Goal: Task Accomplishment & Management: Use online tool/utility

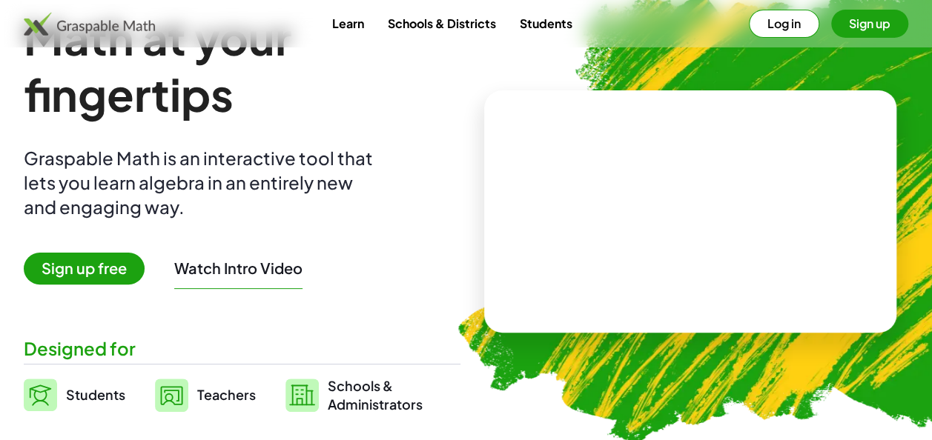
scroll to position [74, 0]
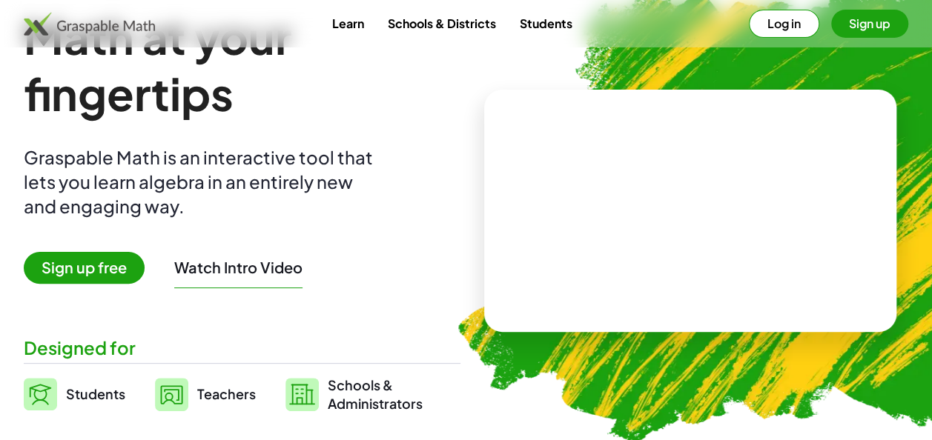
click at [105, 272] on span "Sign up free" at bounding box center [84, 268] width 121 height 32
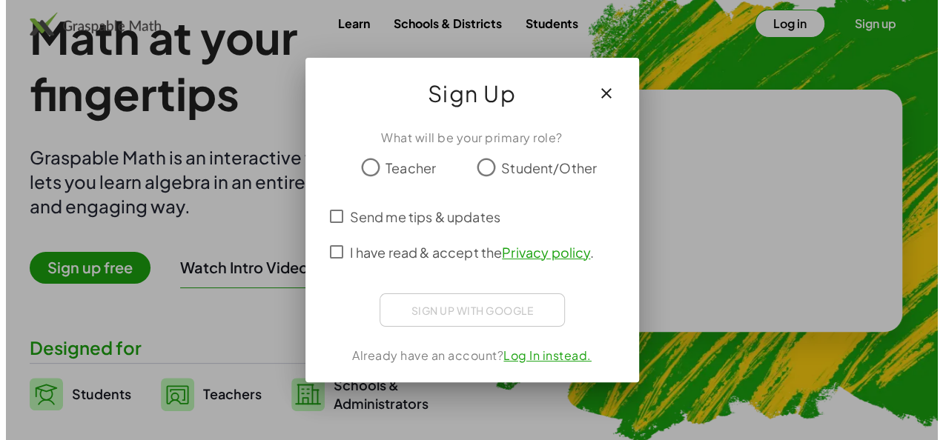
scroll to position [0, 0]
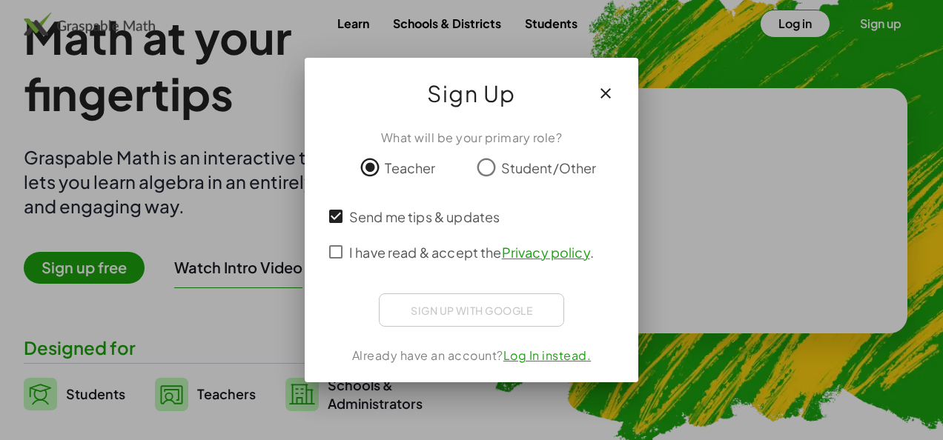
click at [604, 91] on icon "button" at bounding box center [606, 94] width 18 height 18
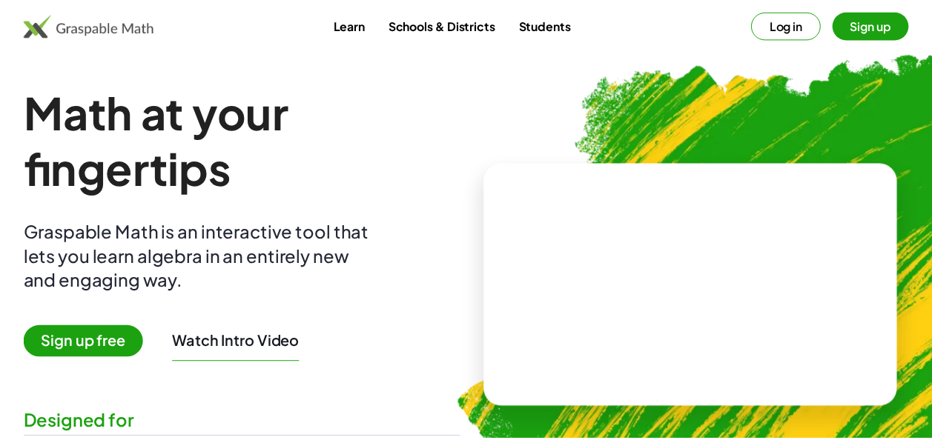
scroll to position [74, 0]
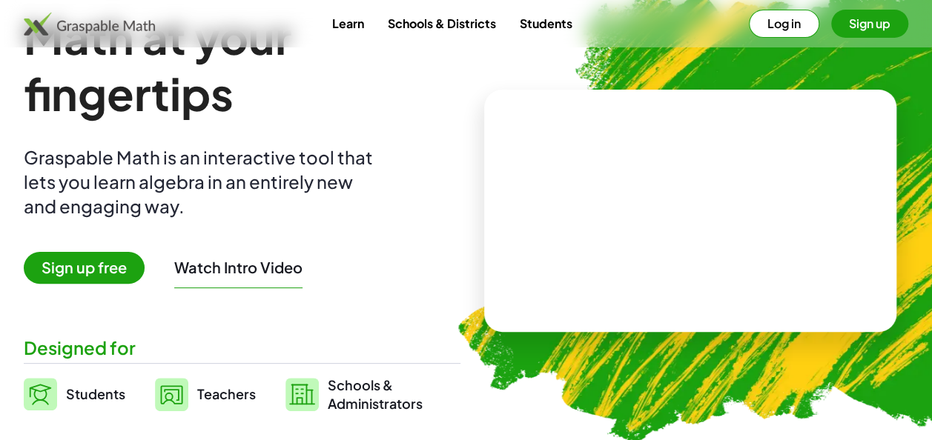
click at [579, 203] on video at bounding box center [690, 211] width 222 height 111
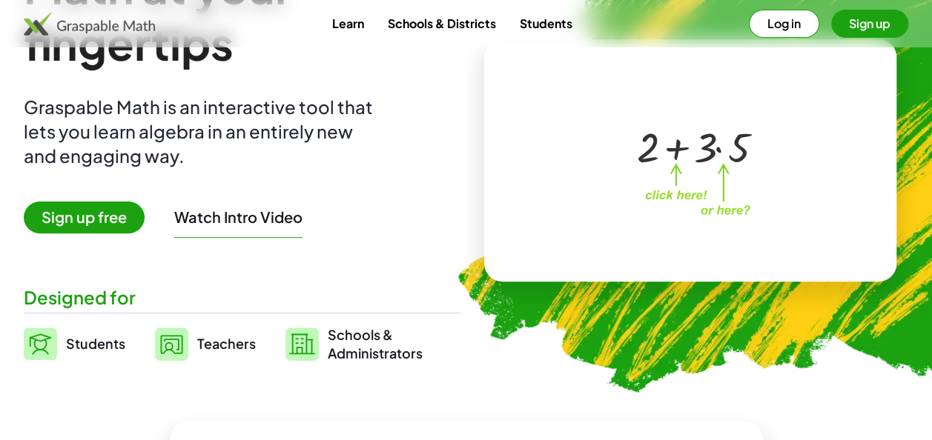
scroll to position [148, 0]
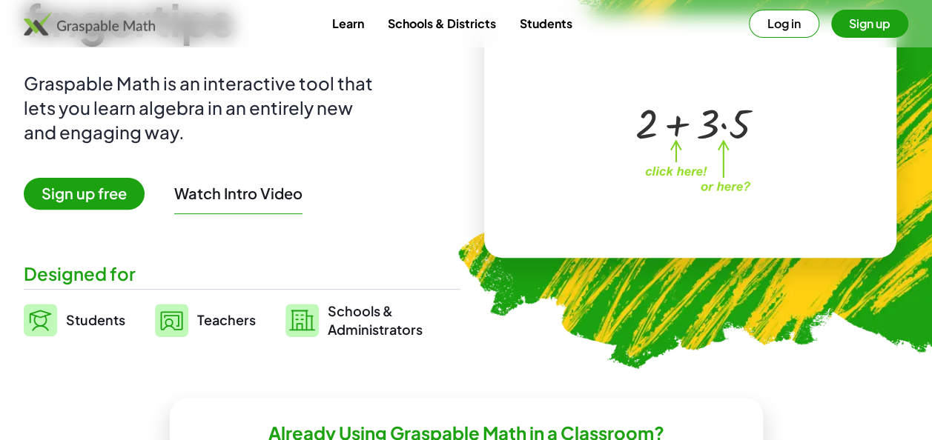
click at [176, 321] on img at bounding box center [171, 320] width 33 height 33
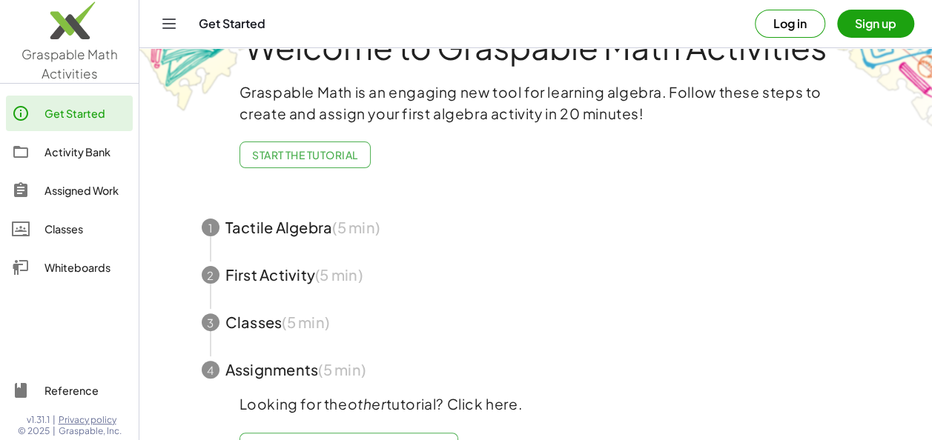
scroll to position [28, 0]
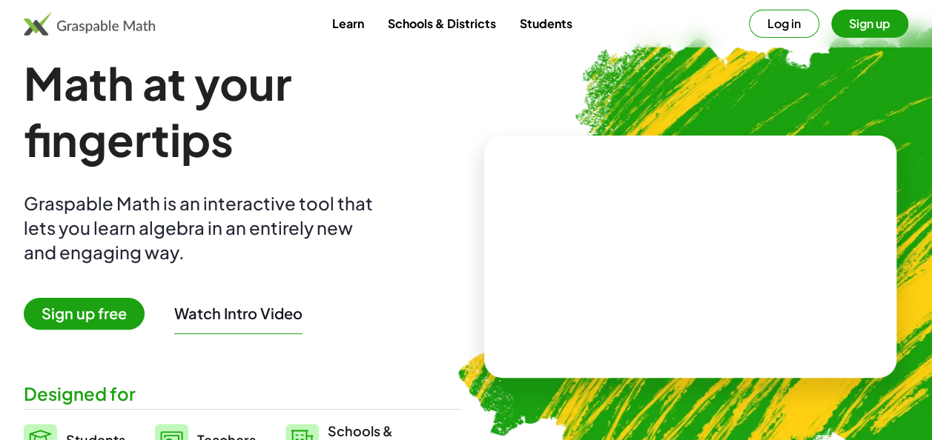
scroll to position [148, 0]
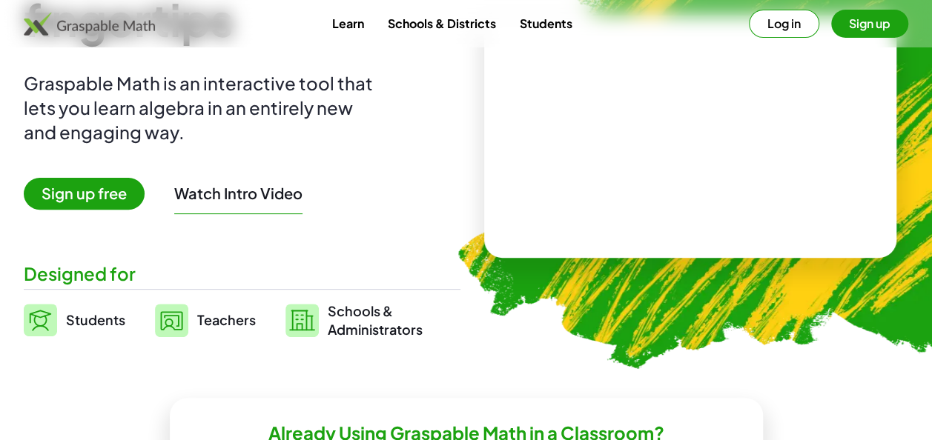
click at [617, 171] on video at bounding box center [690, 137] width 222 height 111
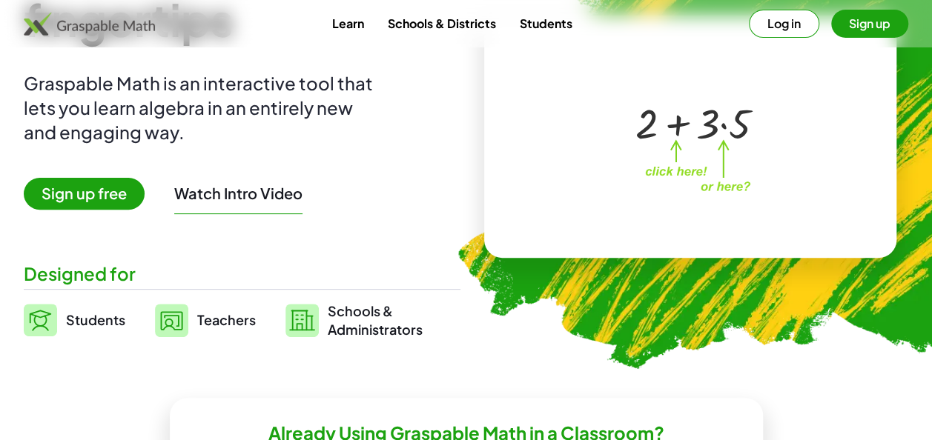
click at [117, 191] on span "Sign up free" at bounding box center [84, 194] width 121 height 32
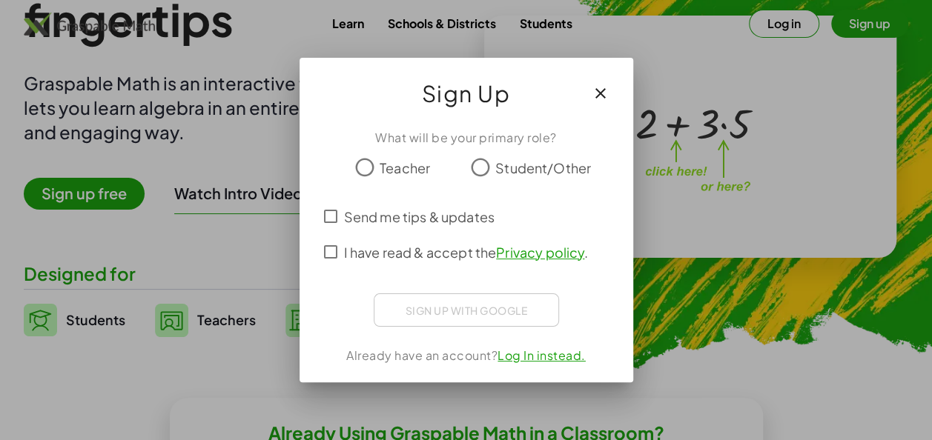
scroll to position [0, 0]
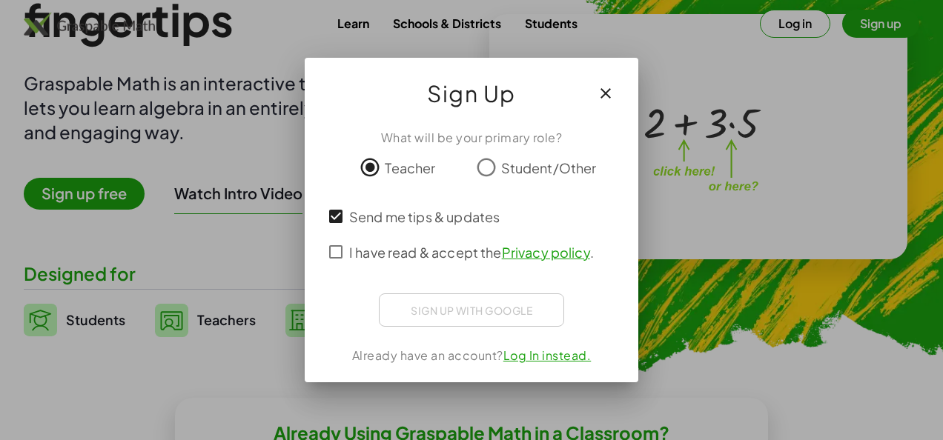
click at [475, 315] on div "Sign up with Google Sign in with Google Sign in with Google. Opens in new tab" at bounding box center [471, 310] width 185 height 33
click at [543, 359] on link "Log In instead." at bounding box center [547, 356] width 88 height 16
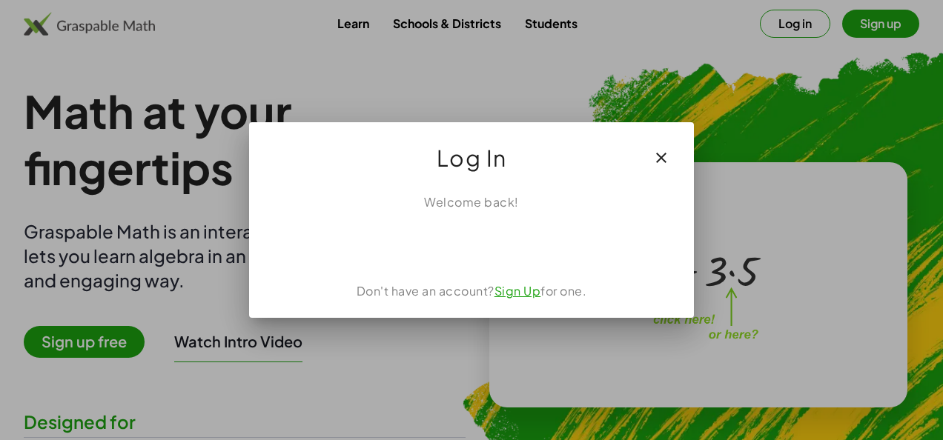
click at [525, 296] on link "Sign Up" at bounding box center [518, 291] width 47 height 16
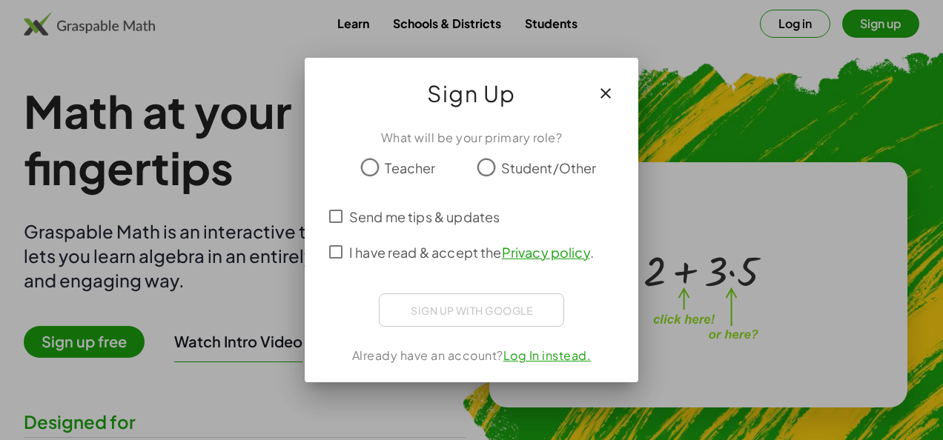
click at [604, 87] on icon "button" at bounding box center [606, 94] width 18 height 18
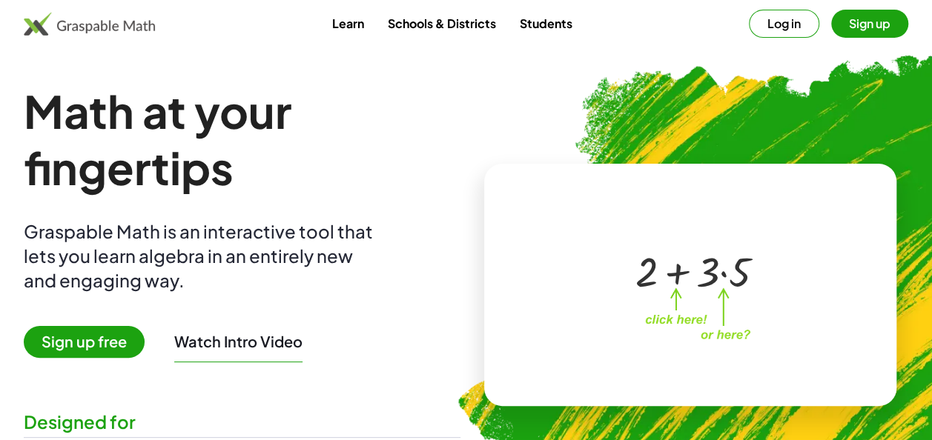
click at [647, 257] on div at bounding box center [693, 270] width 131 height 55
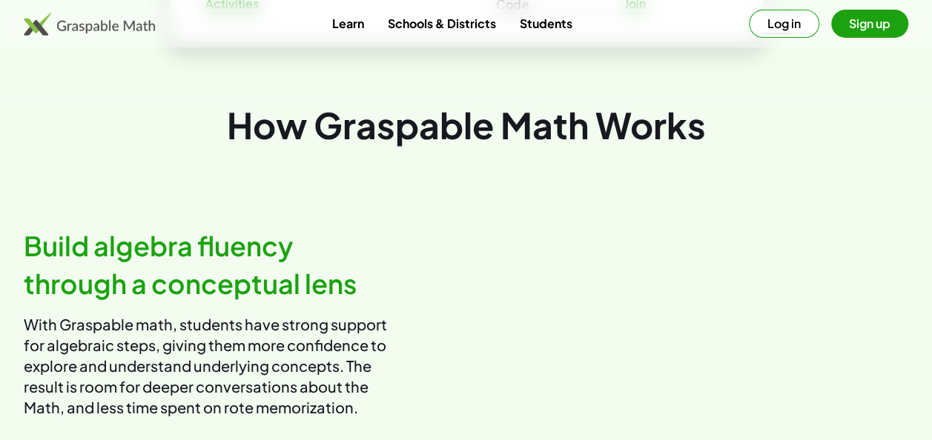
scroll to position [371, 0]
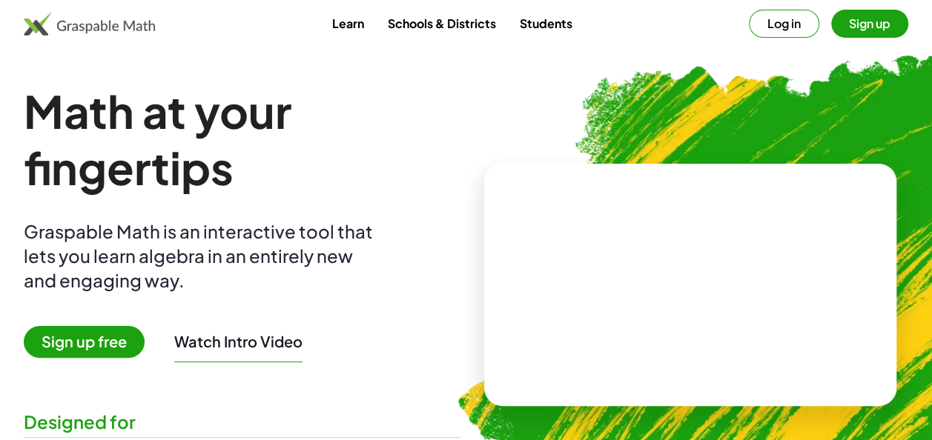
click at [89, 342] on span "Sign up free" at bounding box center [84, 342] width 121 height 32
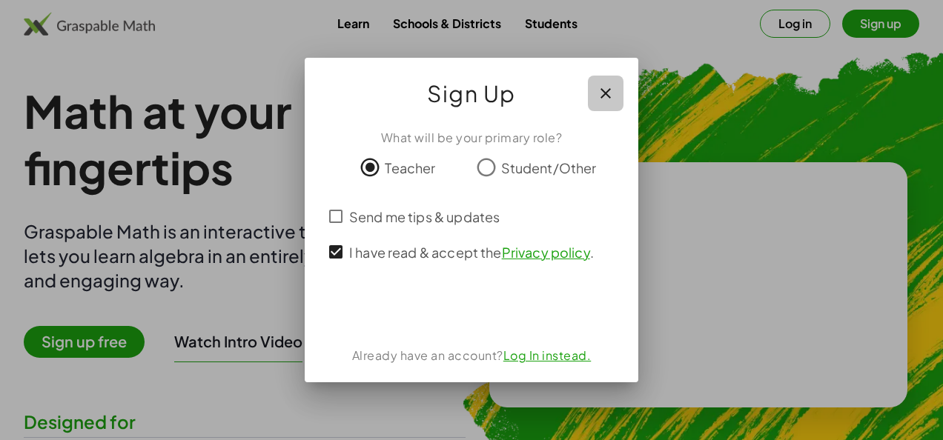
click at [605, 89] on icon "button" at bounding box center [606, 94] width 18 height 18
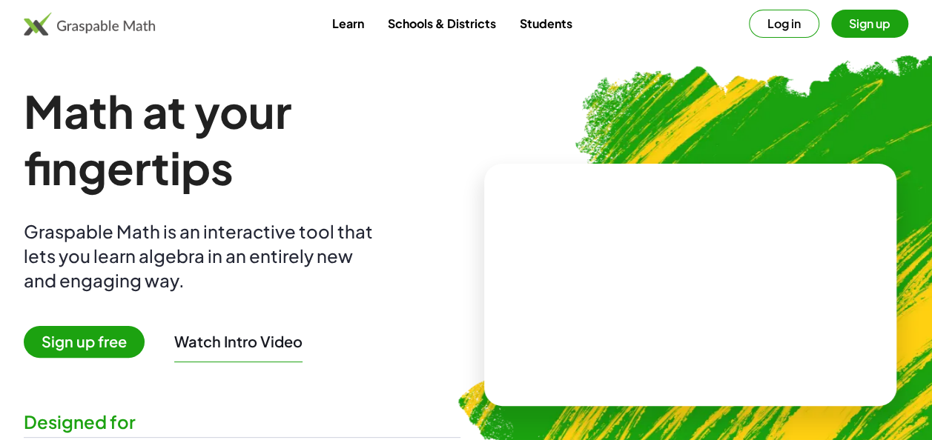
click at [632, 282] on video at bounding box center [690, 285] width 222 height 111
click at [632, 282] on div at bounding box center [693, 270] width 131 height 55
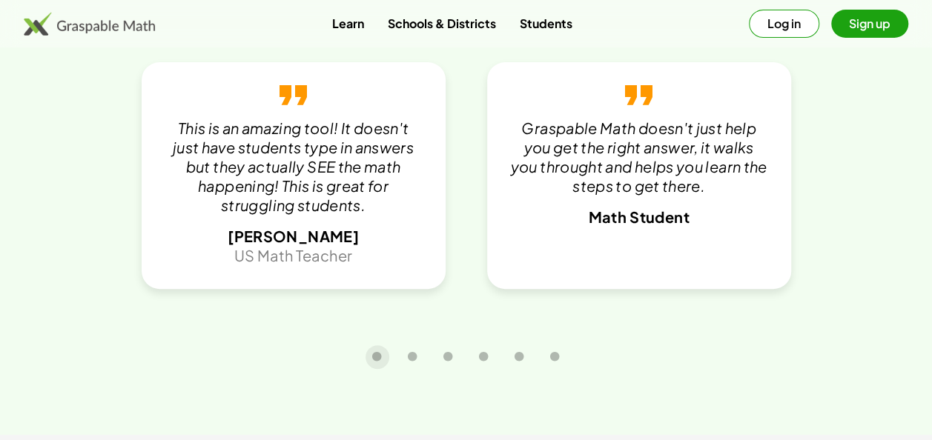
scroll to position [2959, 0]
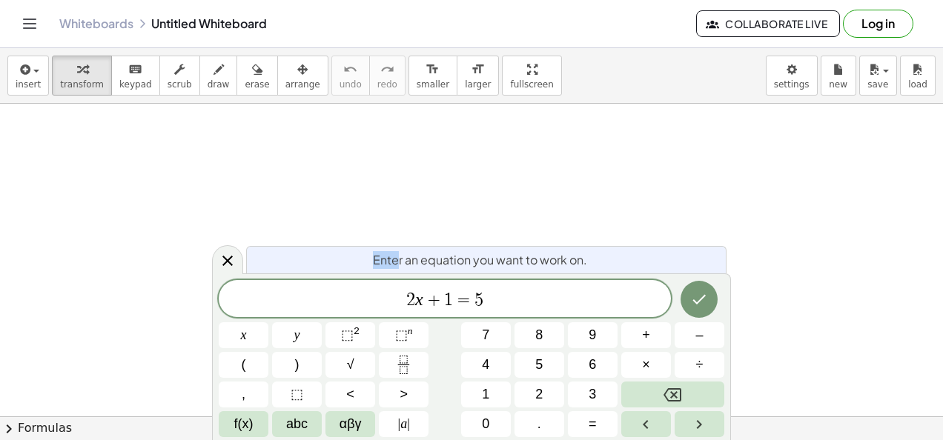
drag, startPoint x: 354, startPoint y: 264, endPoint x: 395, endPoint y: 264, distance: 40.8
click at [395, 264] on div "Enter an equation you want to work on." at bounding box center [486, 259] width 480 height 27
click at [485, 300] on span "2 x + 1 = 5 ​" at bounding box center [445, 300] width 452 height 21
